Goal: Find specific page/section: Find specific page/section

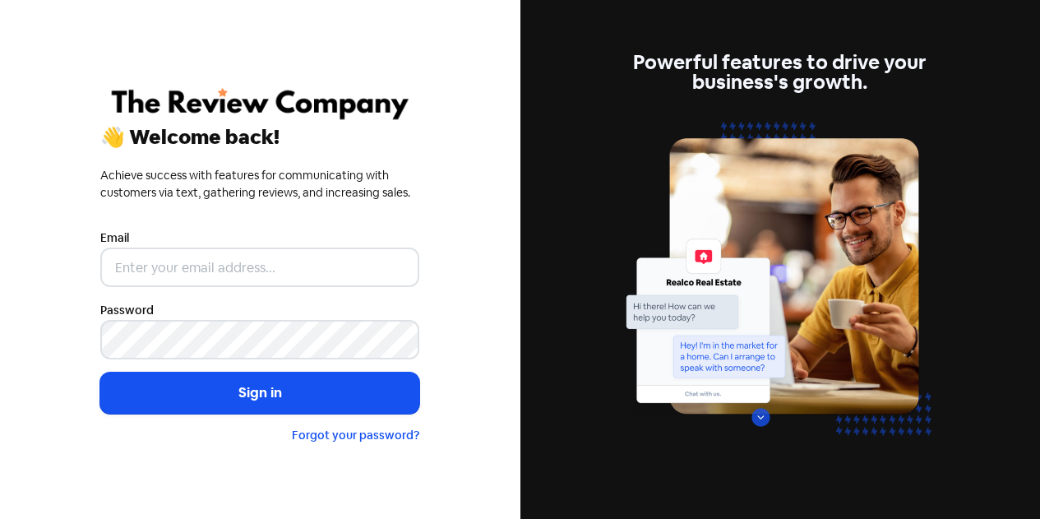
click at [199, 267] on input "email" at bounding box center [259, 267] width 319 height 39
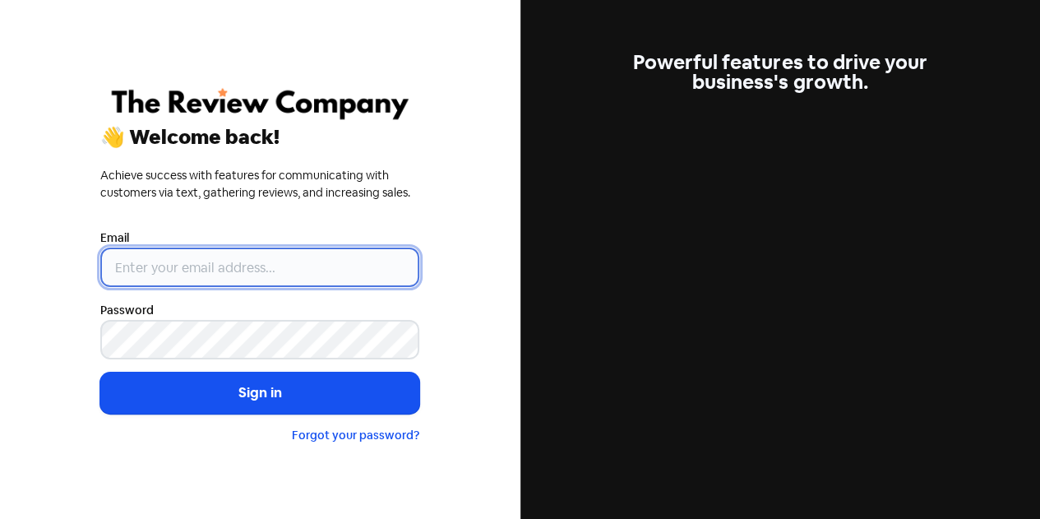
type input "[EMAIL_ADDRESS][DOMAIN_NAME]"
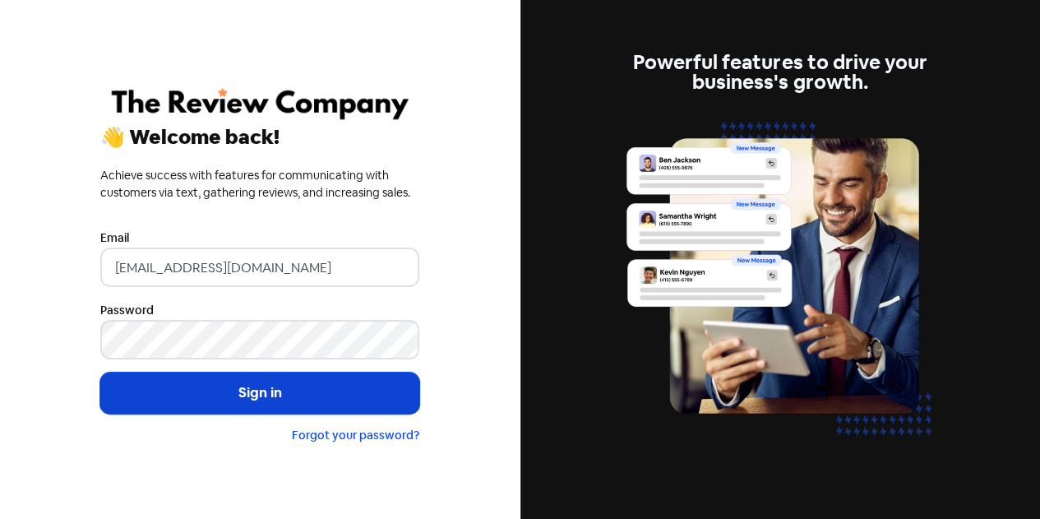
click at [217, 386] on button "Sign in" at bounding box center [259, 393] width 319 height 41
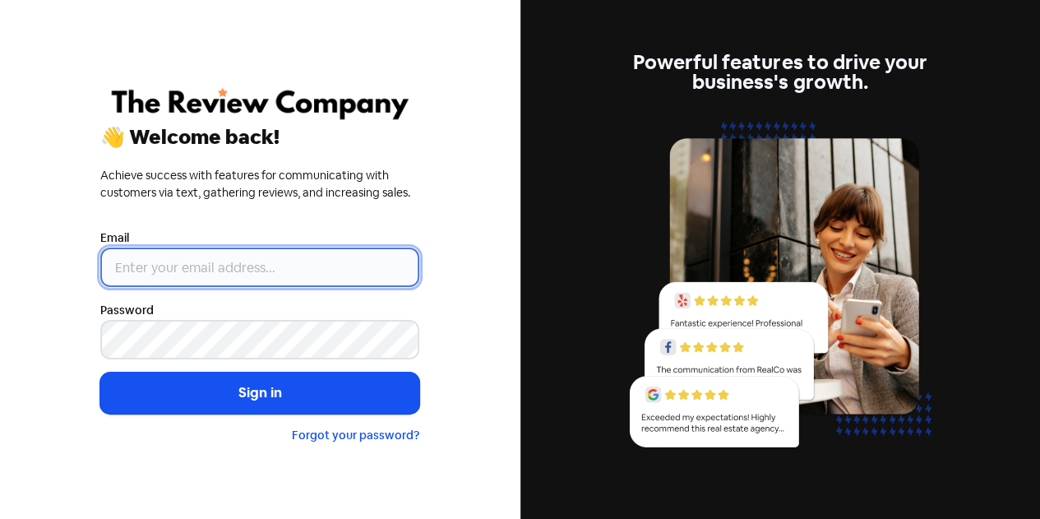
click at [201, 271] on input "email" at bounding box center [259, 267] width 319 height 39
type input "[EMAIL_ADDRESS][DOMAIN_NAME]"
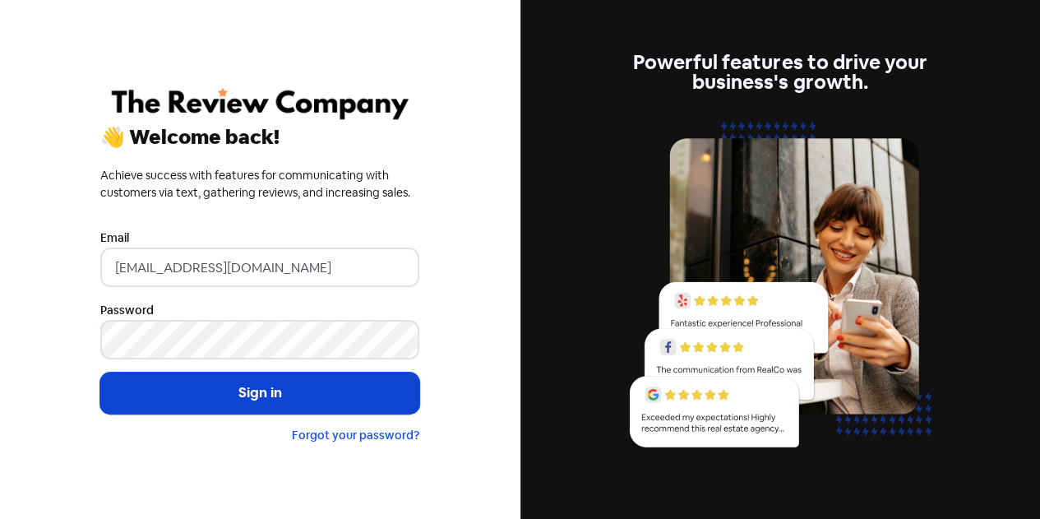
click at [223, 389] on button "Sign in" at bounding box center [259, 393] width 319 height 41
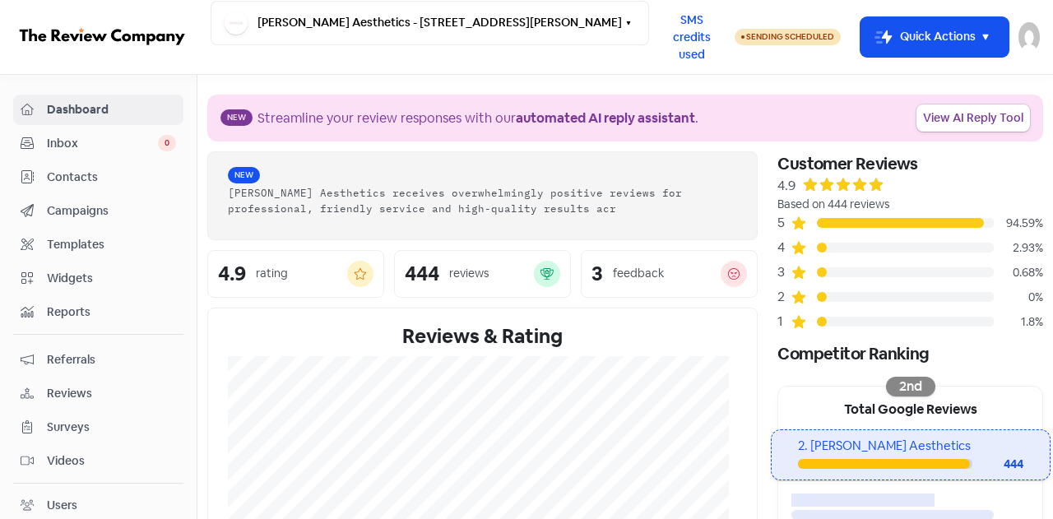
click at [77, 177] on span "Contacts" at bounding box center [111, 177] width 129 height 17
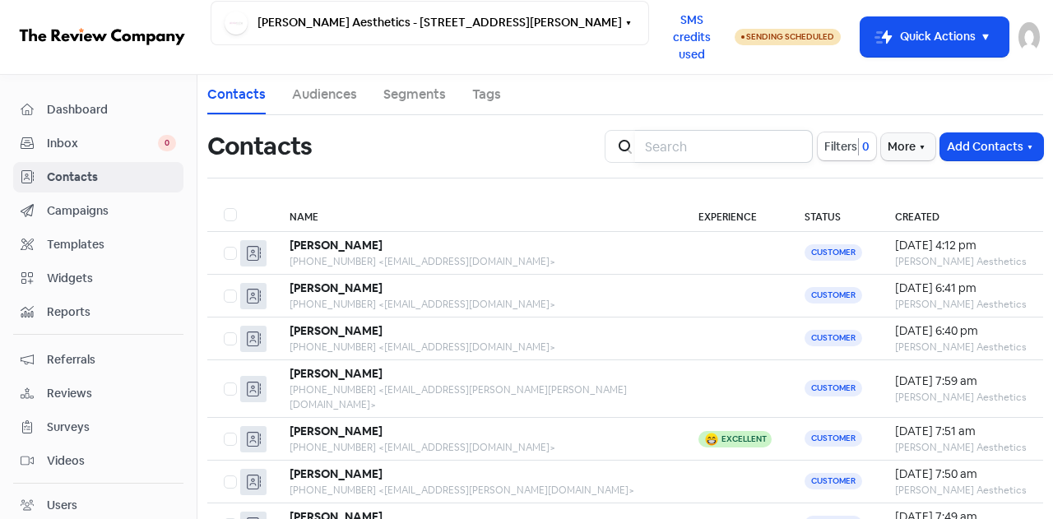
click at [685, 152] on input "search" at bounding box center [724, 146] width 178 height 33
type input "[EMAIL_ADDRESS][DOMAIN_NAME]"
